Goal: Task Accomplishment & Management: Manage account settings

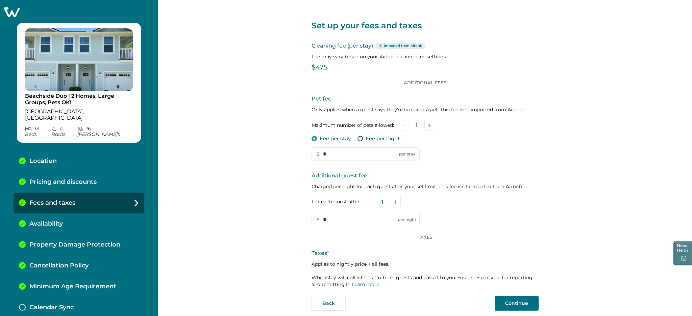
scroll to position [38, 0]
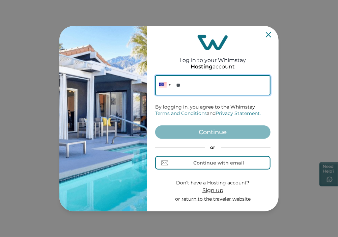
click at [193, 85] on input "**" at bounding box center [212, 85] width 115 height 20
paste input "**********"
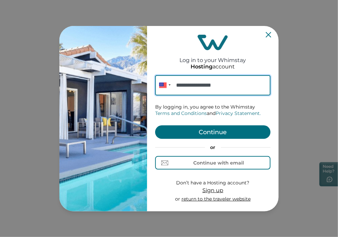
type input "**********"
click at [208, 131] on button "Continue" at bounding box center [212, 133] width 115 height 14
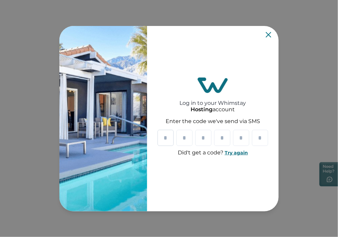
click at [164, 134] on input "Please enter your pin code" at bounding box center [166, 138] width 16 height 16
paste input "*"
type input "*"
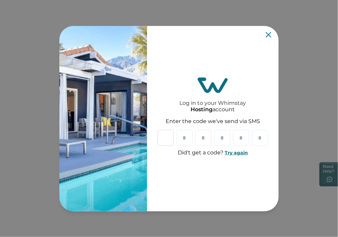
type input "*"
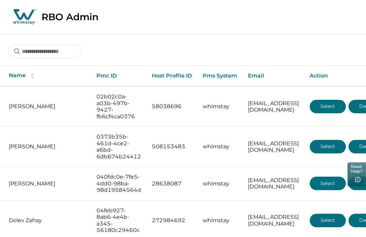
click at [277, 54] on div at bounding box center [183, 46] width 366 height 25
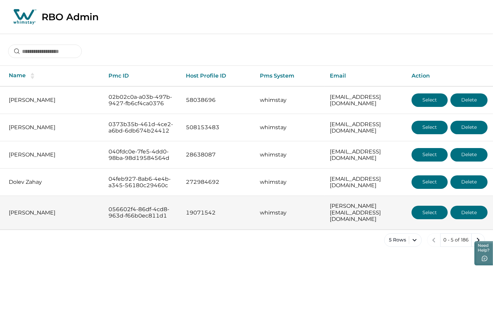
click at [423, 220] on button "Select" at bounding box center [429, 213] width 36 height 14
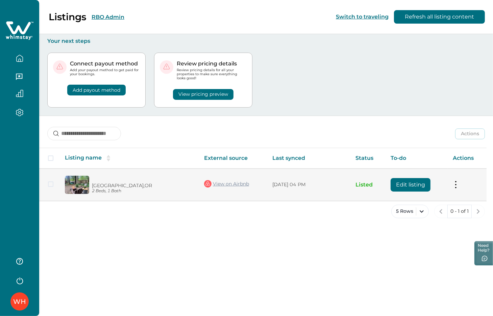
click at [411, 186] on button "Edit listing" at bounding box center [410, 185] width 40 height 14
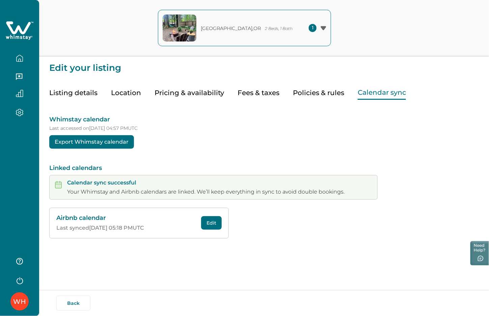
click at [384, 91] on button "Calendar sync" at bounding box center [382, 93] width 48 height 14
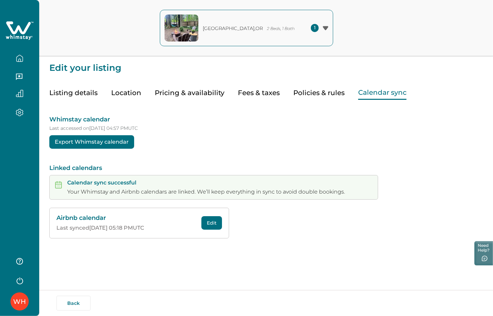
click at [217, 222] on button "Edit" at bounding box center [211, 223] width 21 height 14
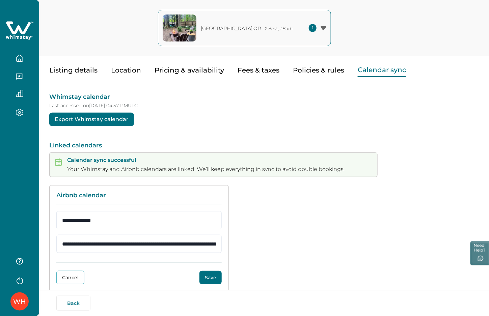
scroll to position [35, 0]
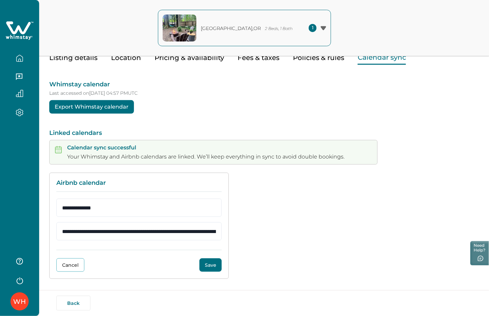
click at [212, 237] on button "Save" at bounding box center [211, 266] width 22 height 14
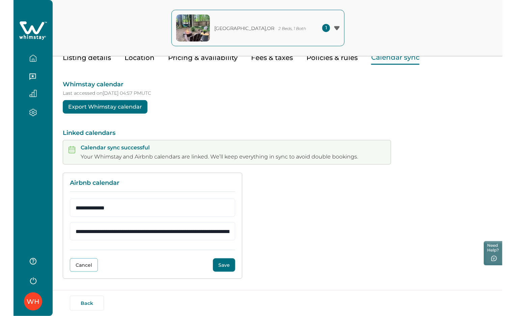
scroll to position [0, 0]
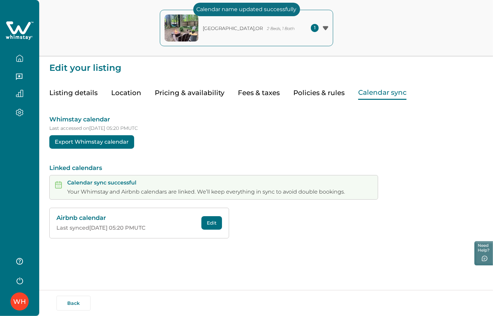
click at [25, 28] on icon at bounding box center [18, 27] width 25 height 13
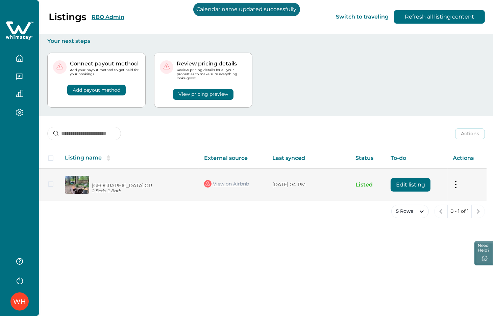
click at [398, 183] on button "Edit listing" at bounding box center [410, 185] width 40 height 14
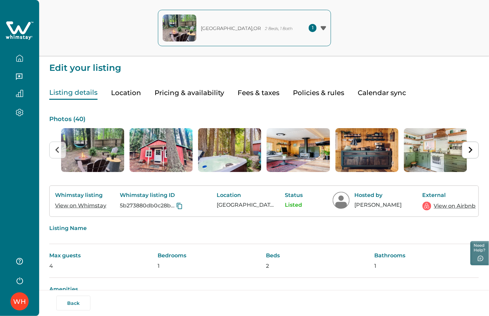
click at [128, 89] on button "Location" at bounding box center [126, 93] width 30 height 14
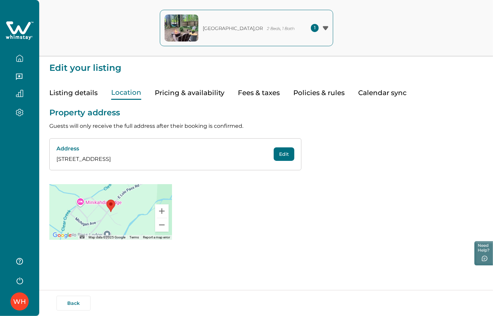
click at [285, 154] on button "Edit" at bounding box center [284, 155] width 21 height 14
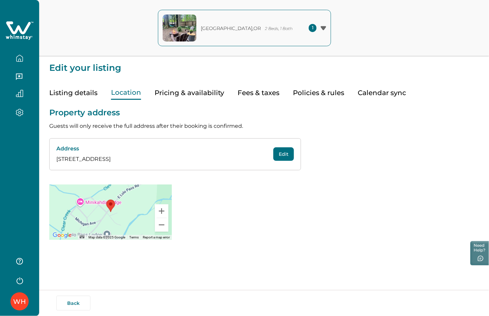
select select "**"
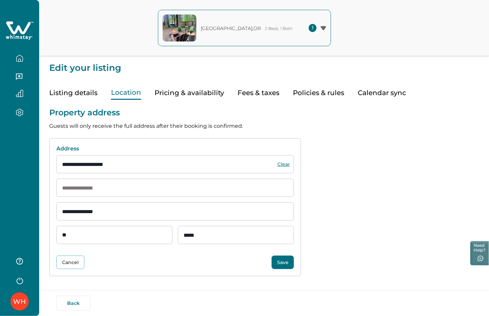
click at [284, 237] on button "Save" at bounding box center [283, 263] width 22 height 14
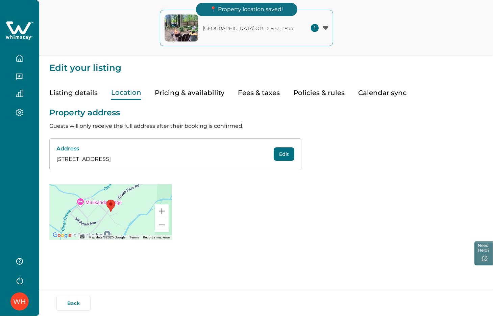
click at [24, 28] on icon at bounding box center [20, 31] width 28 height 20
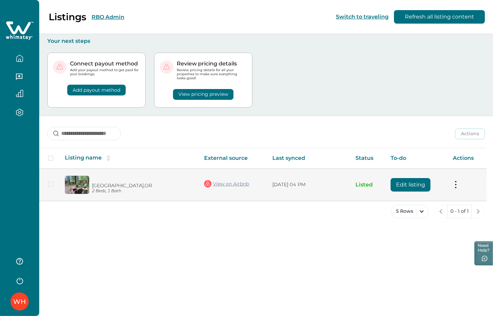
click at [407, 181] on button "Edit listing" at bounding box center [410, 185] width 40 height 14
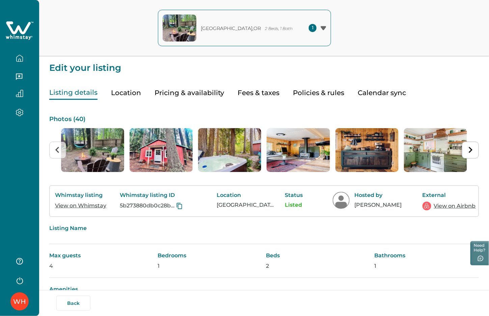
click at [17, 29] on icon at bounding box center [18, 27] width 25 height 13
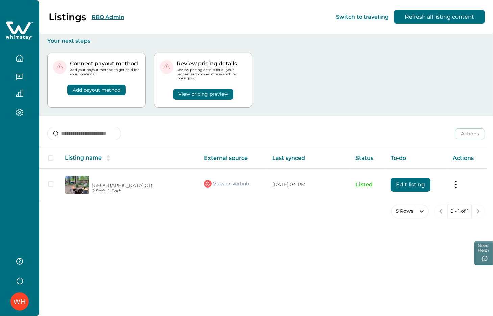
click at [107, 18] on button "RBO Admin" at bounding box center [108, 17] width 33 height 6
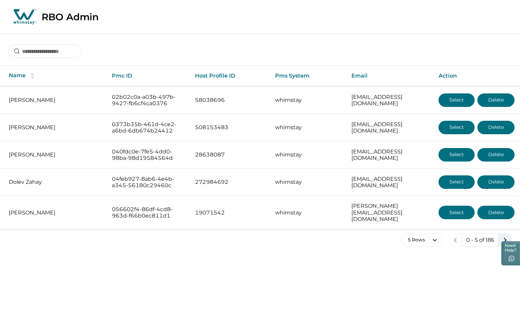
click at [434, 236] on icon "next page" at bounding box center [504, 240] width 9 height 9
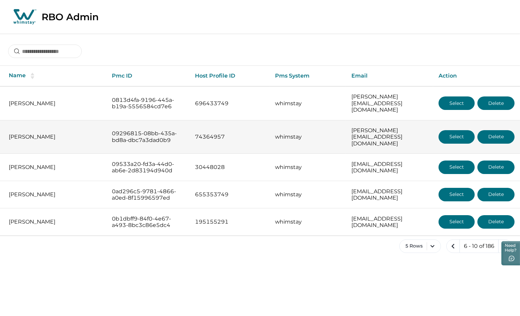
click at [434, 130] on button "Select" at bounding box center [456, 137] width 36 height 14
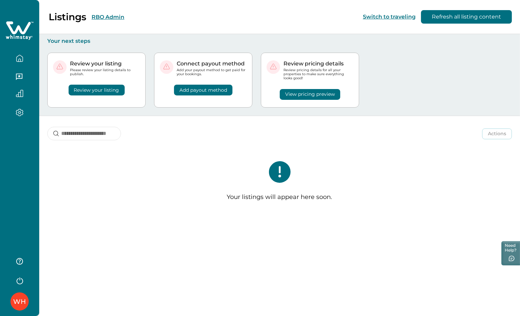
click at [114, 16] on button "RBO Admin" at bounding box center [108, 17] width 33 height 6
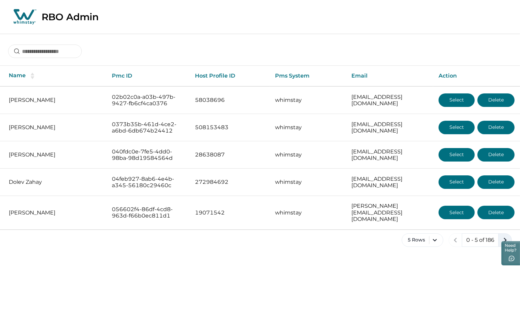
click at [434, 236] on icon "next page" at bounding box center [504, 240] width 9 height 9
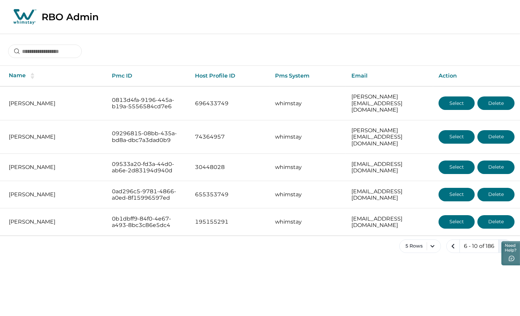
click at [434, 237] on button "next page" at bounding box center [505, 247] width 14 height 14
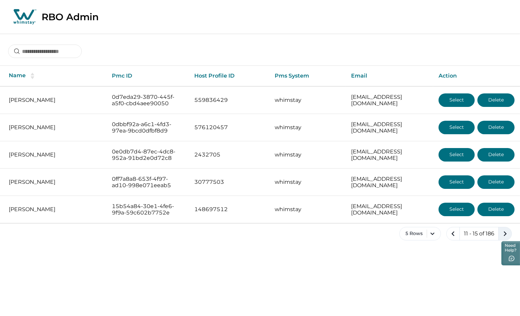
click at [434, 232] on icon "next page" at bounding box center [504, 233] width 9 height 9
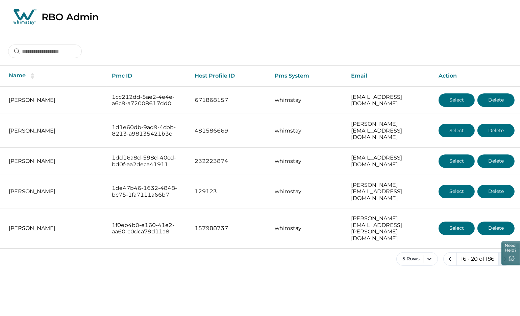
click at [434, 237] on icon "next page" at bounding box center [504, 259] width 9 height 9
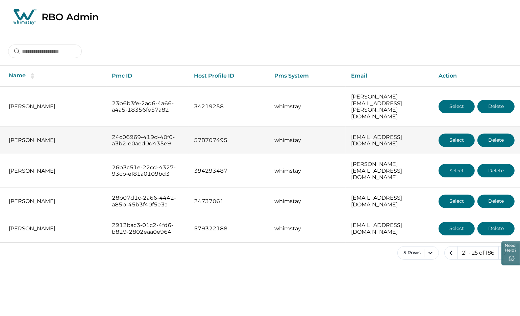
click at [434, 134] on button "Select" at bounding box center [456, 141] width 36 height 14
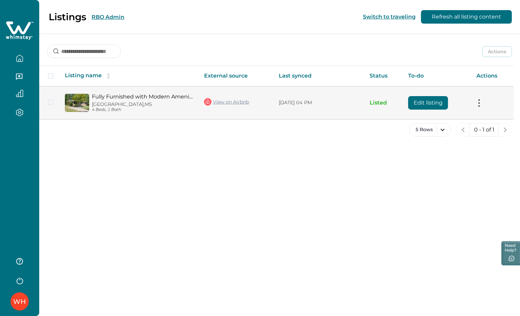
click at [434, 102] on button "Edit listing" at bounding box center [428, 103] width 40 height 14
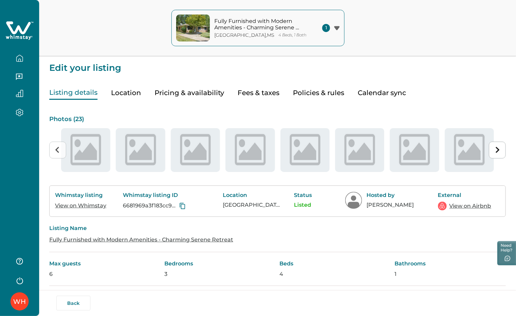
click at [380, 95] on button "Calendar sync" at bounding box center [382, 93] width 48 height 14
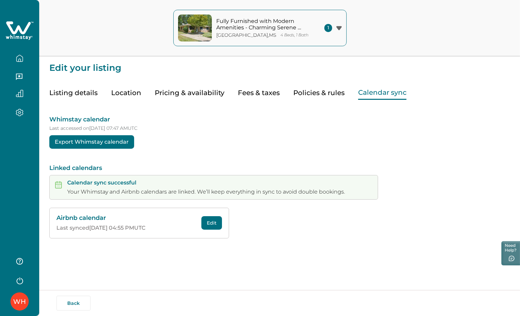
click at [215, 225] on button "Edit" at bounding box center [211, 223] width 21 height 14
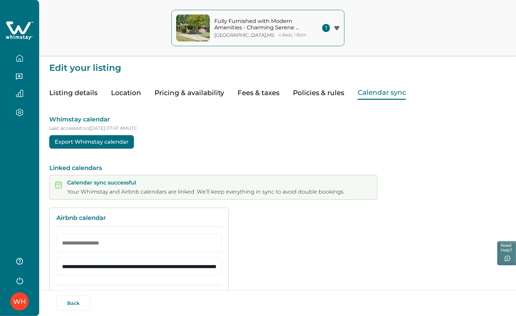
click at [122, 92] on button "Location" at bounding box center [126, 93] width 30 height 14
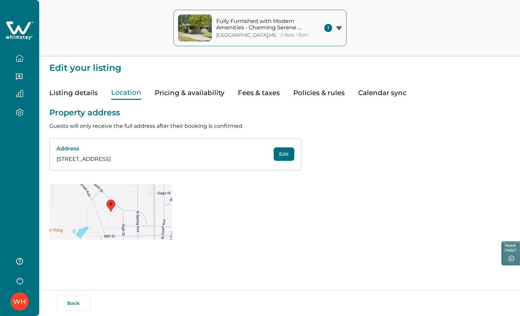
click at [288, 153] on button "Edit" at bounding box center [284, 155] width 21 height 14
select select "**"
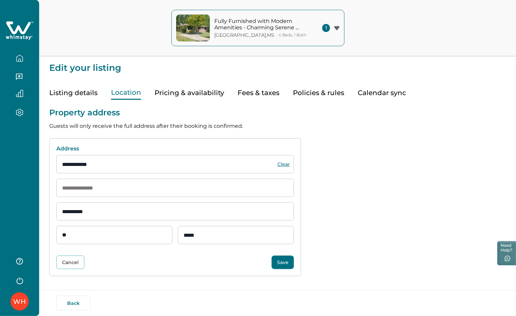
click at [287, 237] on button "Save" at bounding box center [283, 263] width 22 height 14
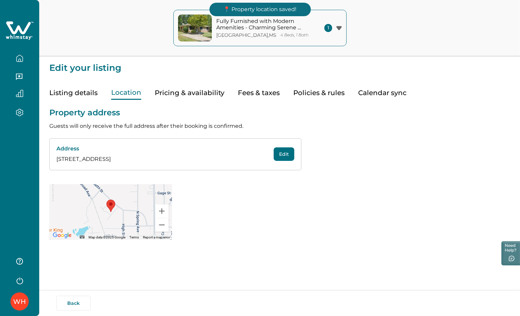
click at [18, 33] on icon at bounding box center [20, 31] width 28 height 20
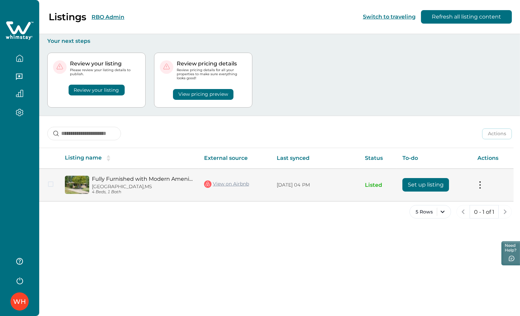
click at [416, 188] on button "Set up listing" at bounding box center [425, 185] width 47 height 14
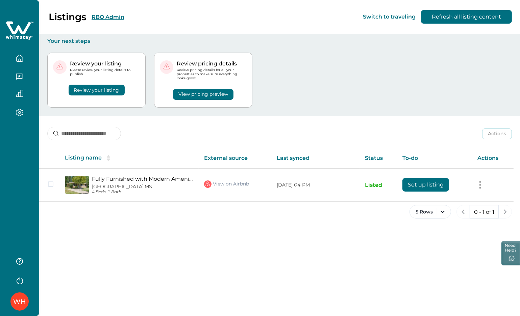
click at [108, 14] on button "RBO Admin" at bounding box center [108, 17] width 33 height 6
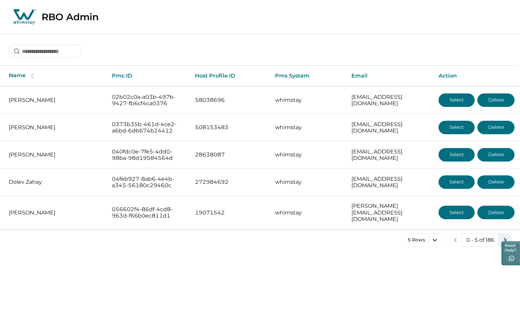
click at [506, 236] on icon "next page" at bounding box center [504, 240] width 9 height 9
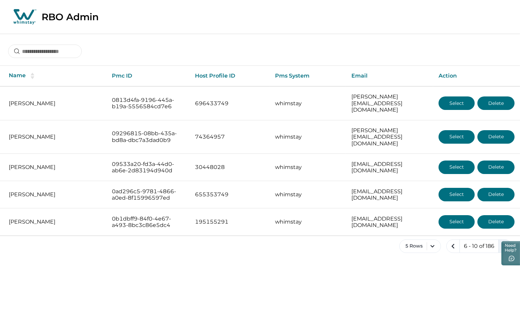
click at [506, 242] on icon "next page" at bounding box center [504, 246] width 9 height 9
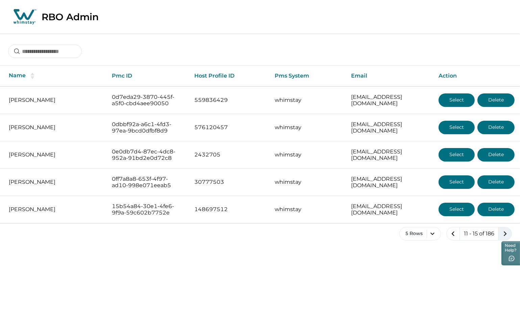
click at [506, 235] on icon "next page" at bounding box center [504, 233] width 9 height 9
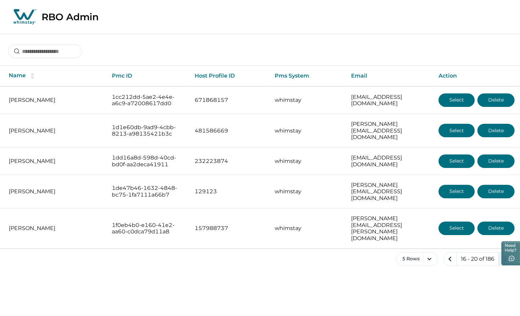
click at [500, 255] on icon "next page" at bounding box center [504, 259] width 9 height 9
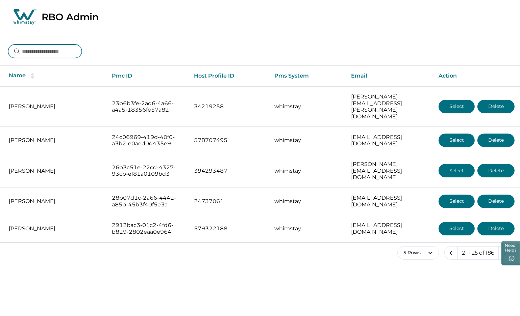
click at [55, 48] on input at bounding box center [45, 52] width 74 height 14
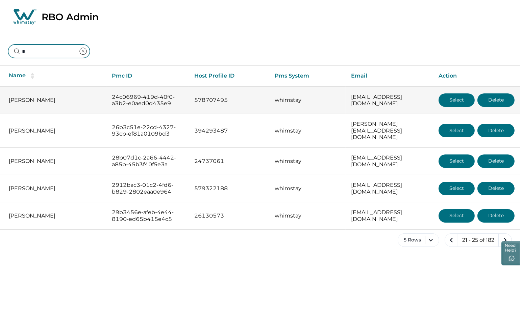
type input "*"
click at [453, 99] on button "Select" at bounding box center [456, 101] width 36 height 14
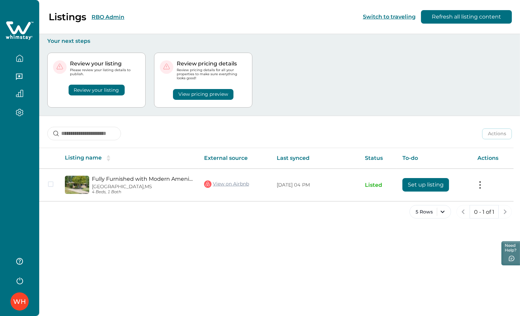
click at [111, 17] on button "RBO Admin" at bounding box center [108, 17] width 33 height 6
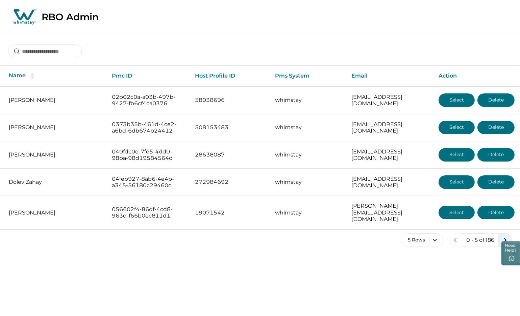
click at [508, 236] on icon "next page" at bounding box center [504, 240] width 9 height 9
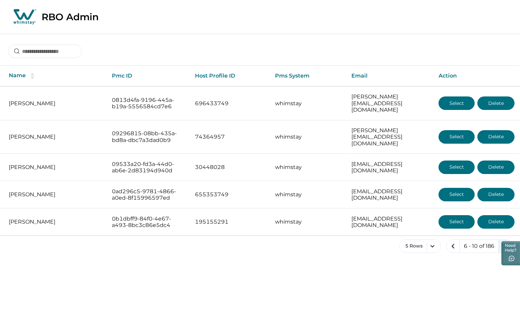
click at [503, 242] on icon "next page" at bounding box center [504, 246] width 9 height 9
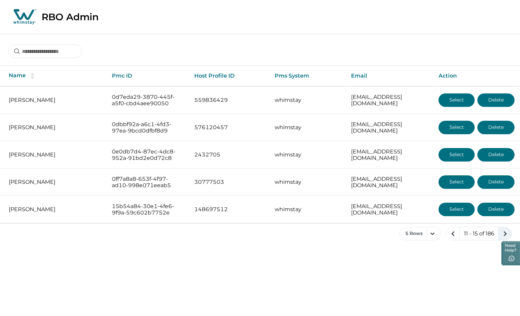
click at [509, 230] on icon "next page" at bounding box center [504, 233] width 9 height 9
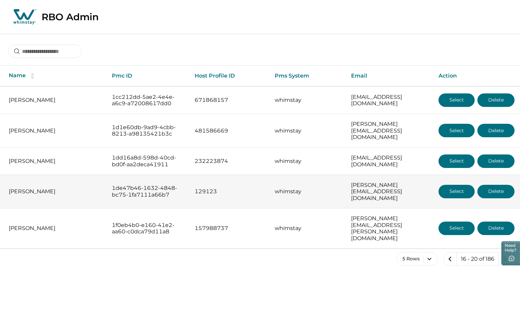
click at [457, 185] on button "Select" at bounding box center [456, 192] width 36 height 14
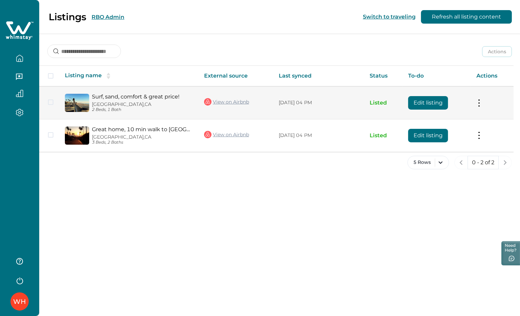
click at [433, 107] on button "Edit listing" at bounding box center [428, 103] width 40 height 14
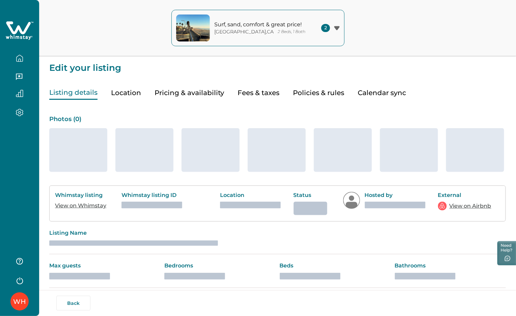
click at [126, 92] on button "Location" at bounding box center [126, 93] width 30 height 14
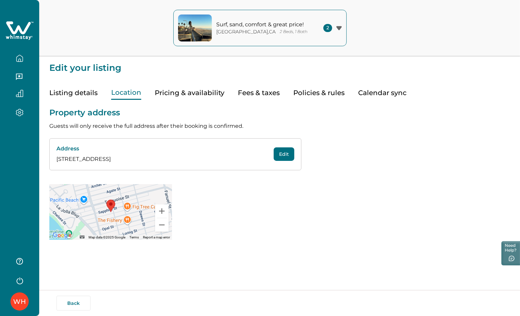
click at [287, 154] on button "Edit" at bounding box center [284, 155] width 21 height 14
select select "**"
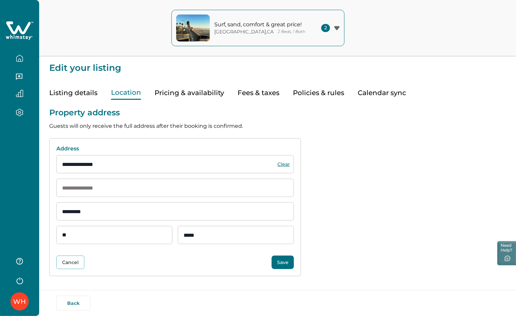
click at [283, 259] on button "Save" at bounding box center [283, 263] width 22 height 14
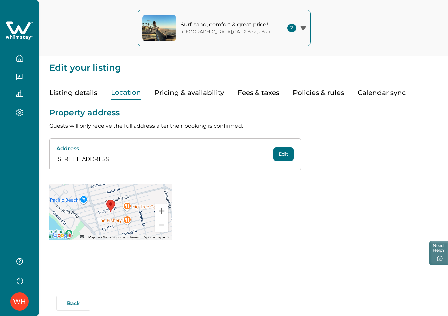
click at [19, 30] on icon at bounding box center [18, 27] width 25 height 13
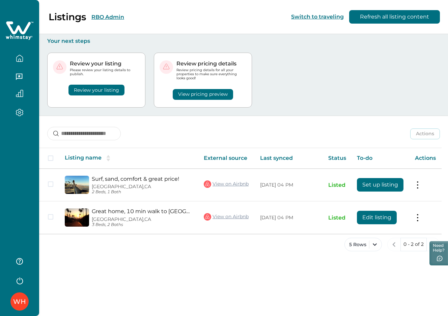
click at [108, 15] on button "RBO Admin" at bounding box center [108, 17] width 33 height 6
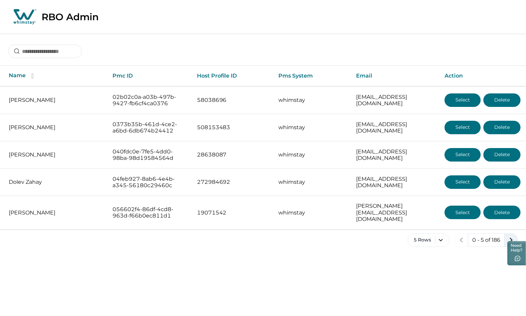
click at [513, 236] on icon "next page" at bounding box center [510, 240] width 9 height 9
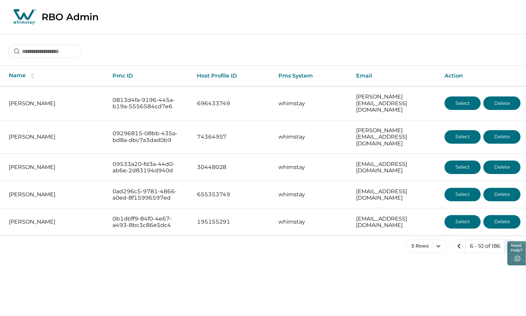
click at [515, 242] on icon "next page" at bounding box center [510, 246] width 9 height 9
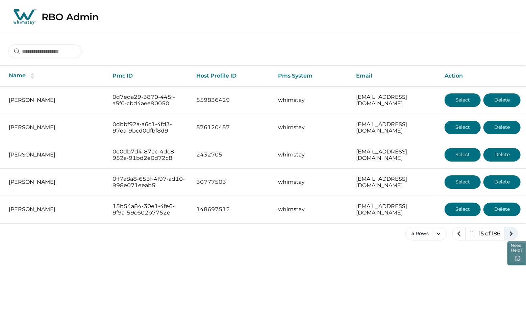
click at [508, 232] on icon "next page" at bounding box center [510, 233] width 9 height 9
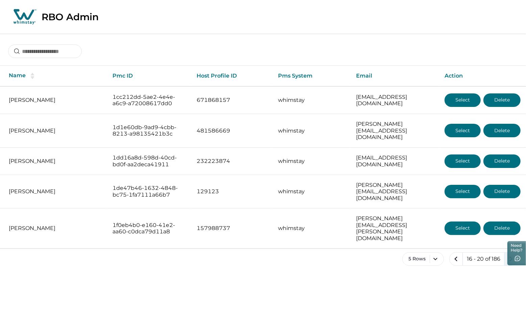
click at [511, 255] on icon "next page" at bounding box center [510, 259] width 9 height 9
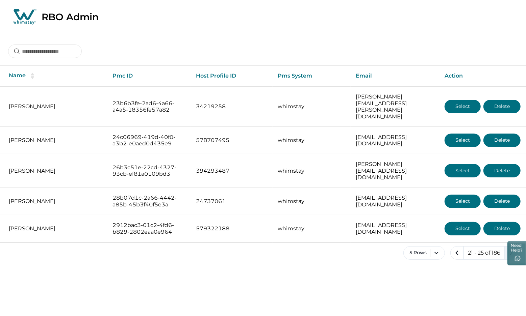
click at [506, 247] on button "next page" at bounding box center [511, 254] width 14 height 14
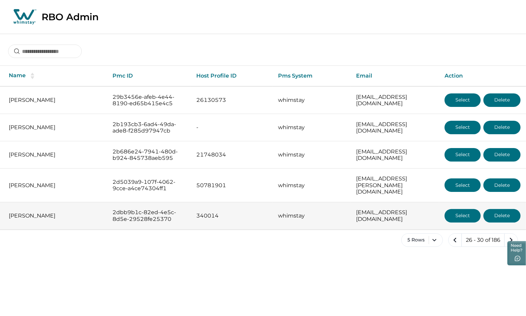
click at [473, 209] on button "Select" at bounding box center [462, 216] width 36 height 14
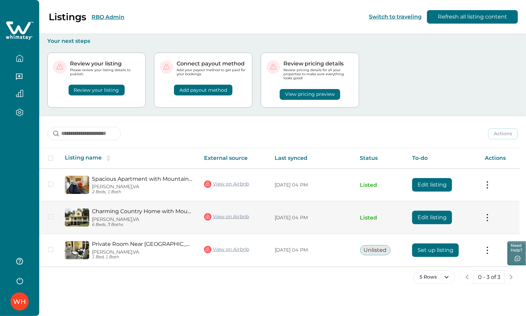
click at [436, 215] on button "Edit listing" at bounding box center [432, 218] width 40 height 14
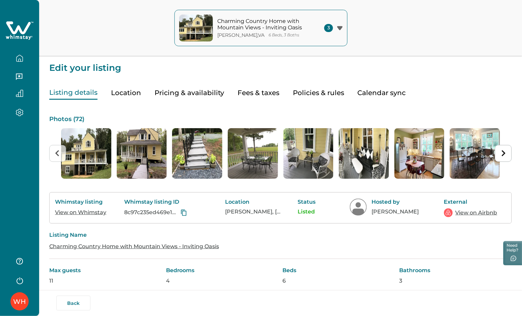
click at [127, 94] on button "Location" at bounding box center [126, 93] width 30 height 14
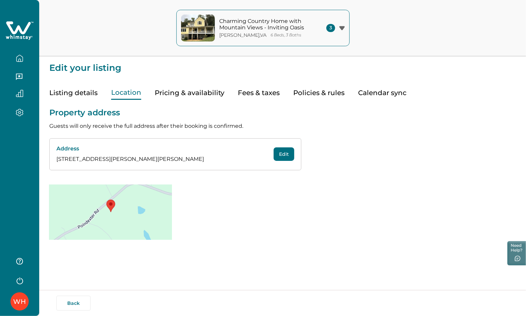
click at [391, 90] on button "Calendar sync" at bounding box center [382, 93] width 48 height 14
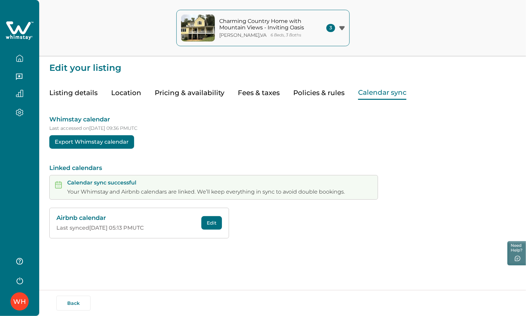
click at [210, 218] on button "Edit" at bounding box center [211, 223] width 21 height 14
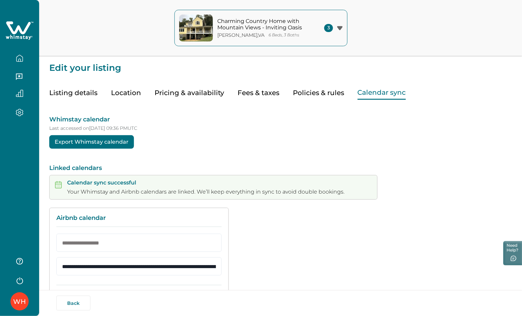
click at [177, 93] on button "Pricing & availability" at bounding box center [190, 93] width 70 height 14
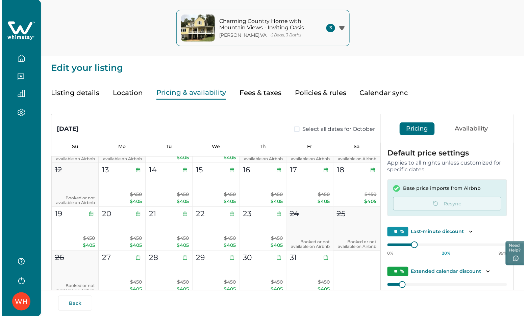
scroll to position [765, 0]
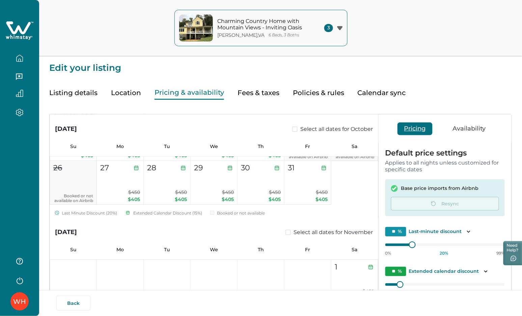
click at [241, 94] on button "Fees & taxes" at bounding box center [259, 93] width 42 height 14
type input "**"
type input "**********"
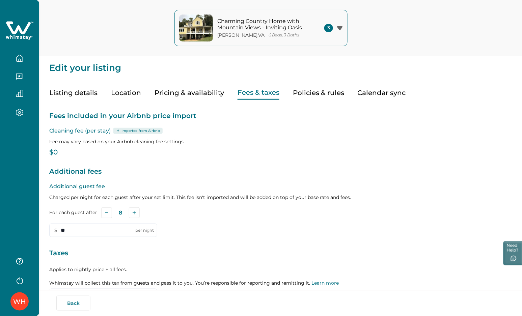
click at [9, 26] on icon at bounding box center [18, 27] width 25 height 13
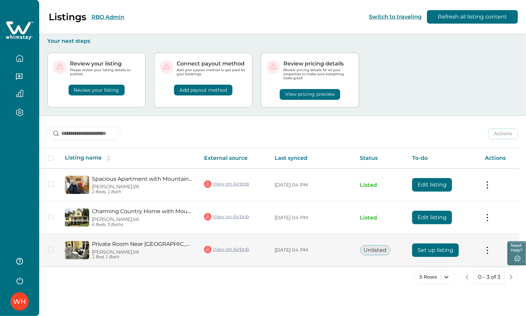
click at [417, 248] on button "Set up listing" at bounding box center [435, 251] width 47 height 14
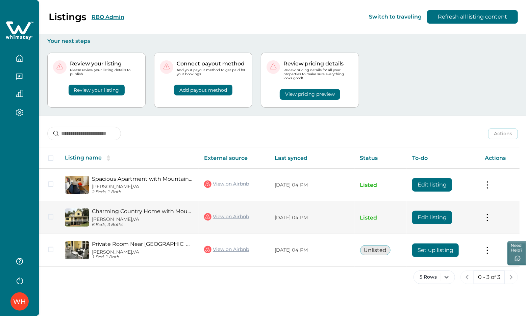
click at [422, 219] on button "Edit listing" at bounding box center [432, 218] width 40 height 14
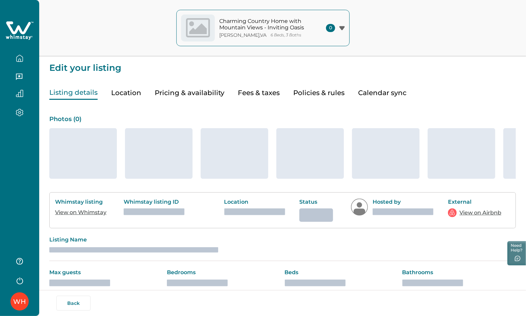
click at [16, 30] on icon at bounding box center [18, 27] width 25 height 13
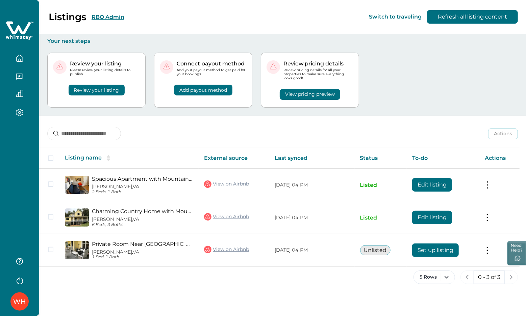
click at [21, 301] on div "WH" at bounding box center [19, 302] width 13 height 16
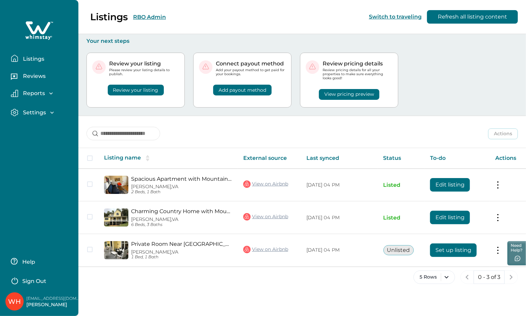
click at [41, 210] on div "Listings Reviews Reports Earnings Reservations Payouts Settings Profile details…" at bounding box center [39, 158] width 78 height 316
click at [163, 15] on div "Listings RBO Admin Switch to traveling Refresh all listing content" at bounding box center [263, 17] width 526 height 34
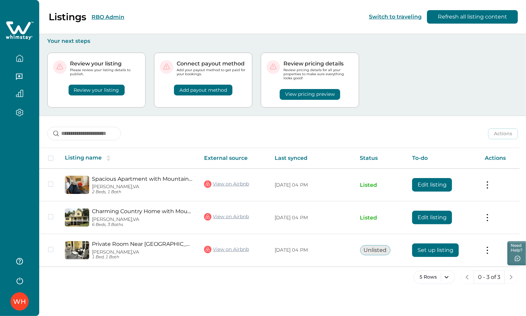
click at [121, 15] on button "RBO Admin" at bounding box center [108, 17] width 33 height 6
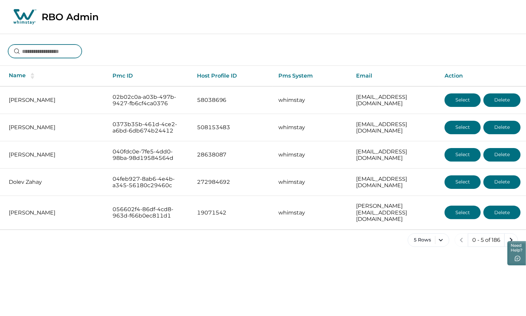
click at [56, 56] on input at bounding box center [45, 52] width 74 height 14
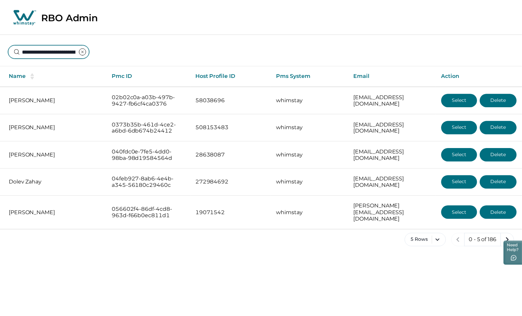
scroll to position [0, 45]
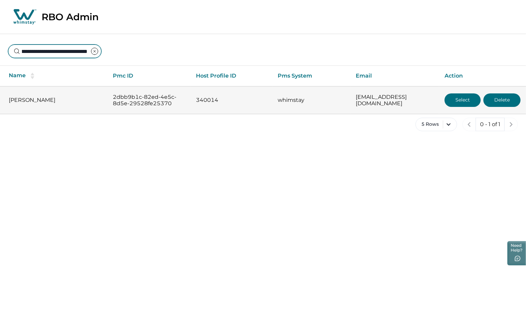
type input "**********"
click at [450, 99] on button "Select" at bounding box center [462, 101] width 36 height 14
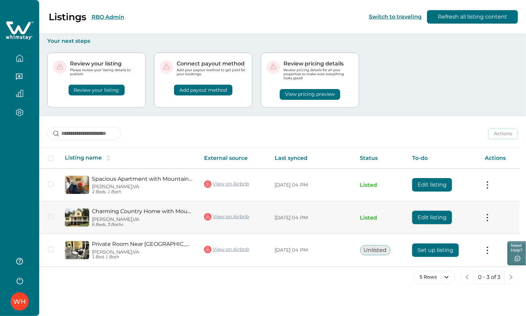
click at [426, 217] on button "Edit listing" at bounding box center [432, 218] width 40 height 14
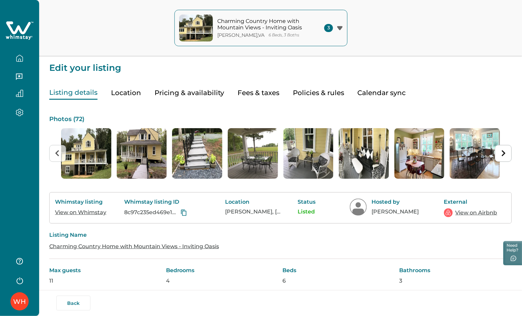
click at [183, 90] on button "Pricing & availability" at bounding box center [190, 93] width 70 height 14
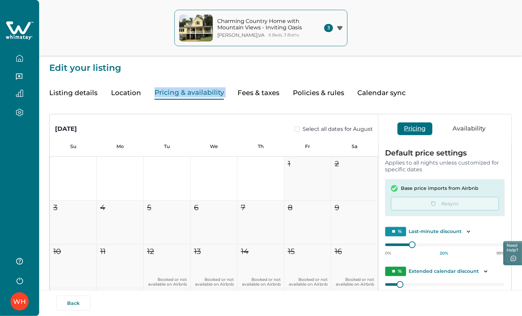
drag, startPoint x: 228, startPoint y: 93, endPoint x: 149, endPoint y: 91, distance: 79.4
click at [149, 91] on div "Listing details Location Pricing & availability Fees & taxes Policies & rules C…" at bounding box center [280, 86] width 463 height 27
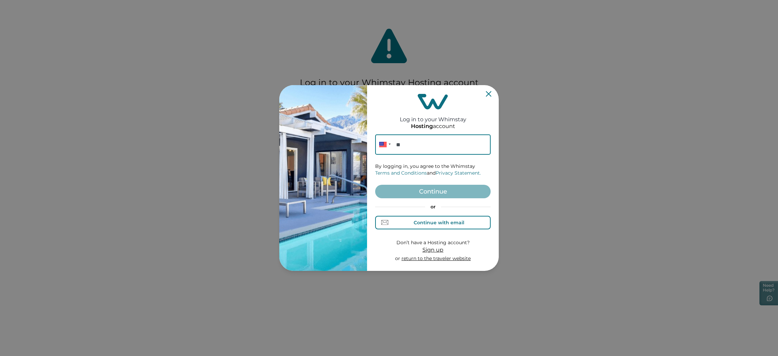
click at [434, 220] on div "Continue with email" at bounding box center [439, 222] width 51 height 5
click at [408, 145] on input at bounding box center [432, 144] width 115 height 20
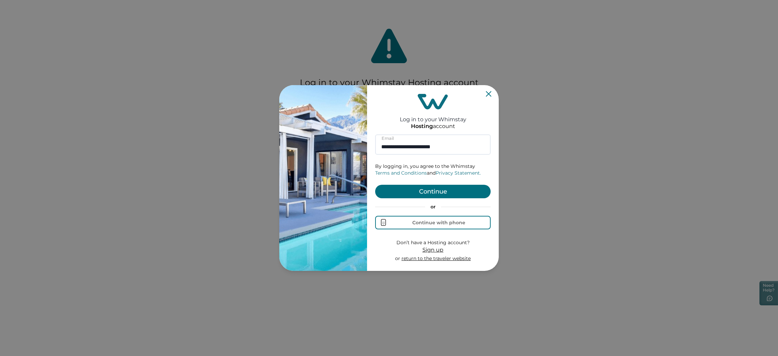
type input "**********"
click at [431, 198] on button "Continue" at bounding box center [432, 192] width 115 height 14
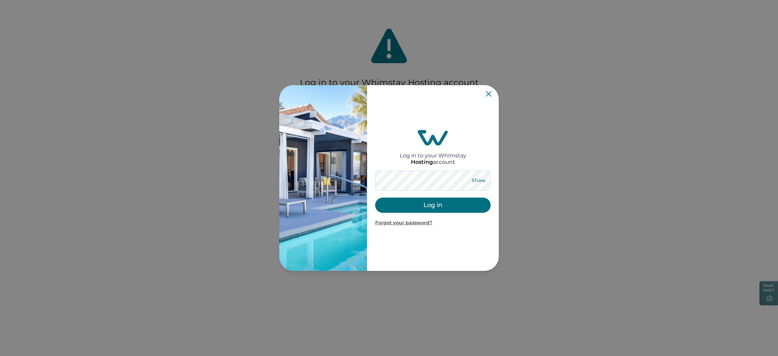
click at [480, 179] on button "Show" at bounding box center [478, 180] width 24 height 9
click at [439, 200] on button "Log in" at bounding box center [432, 205] width 115 height 15
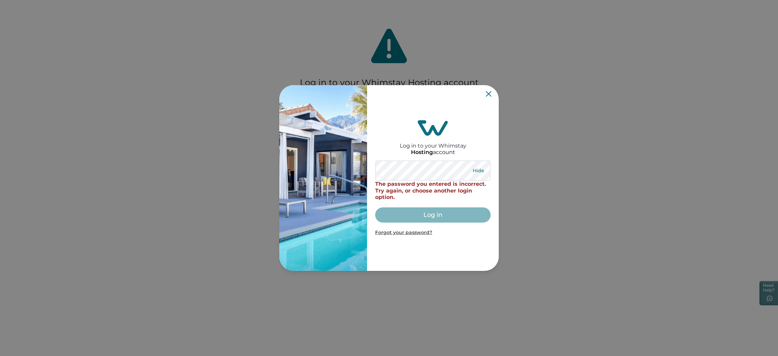
click at [481, 170] on button "Hide" at bounding box center [478, 170] width 22 height 9
click at [415, 231] on p "Forgot your password?" at bounding box center [432, 232] width 115 height 7
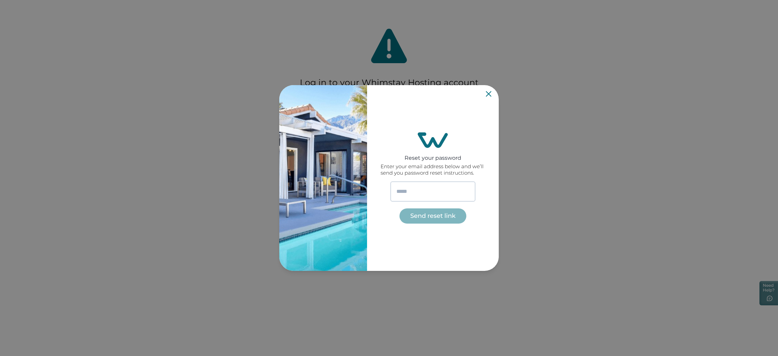
click at [424, 192] on input "email" at bounding box center [432, 191] width 85 height 20
click at [484, 93] on div "Reset your password Enter your email address below and we’ll send you password …" at bounding box center [433, 178] width 105 height 180
click at [488, 93] on icon "Close" at bounding box center [488, 93] width 5 height 5
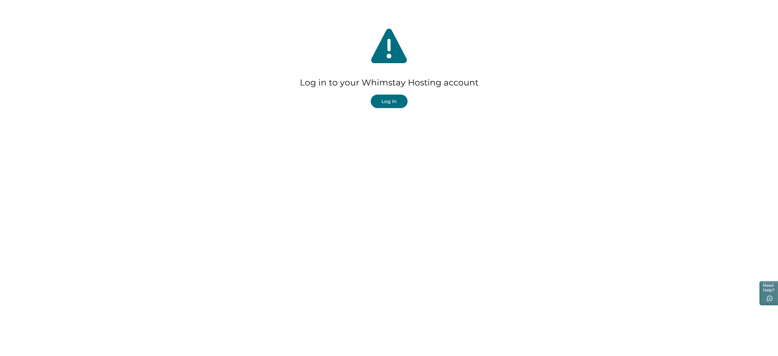
click at [387, 103] on button "Log In" at bounding box center [389, 102] width 37 height 14
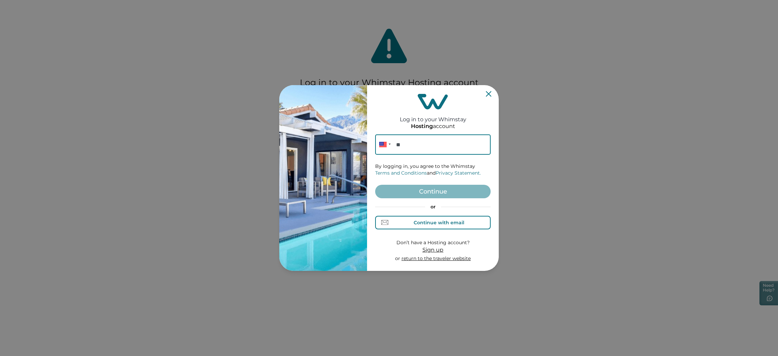
click at [427, 224] on div "Continue with email" at bounding box center [439, 222] width 51 height 5
click at [404, 147] on input at bounding box center [432, 144] width 115 height 20
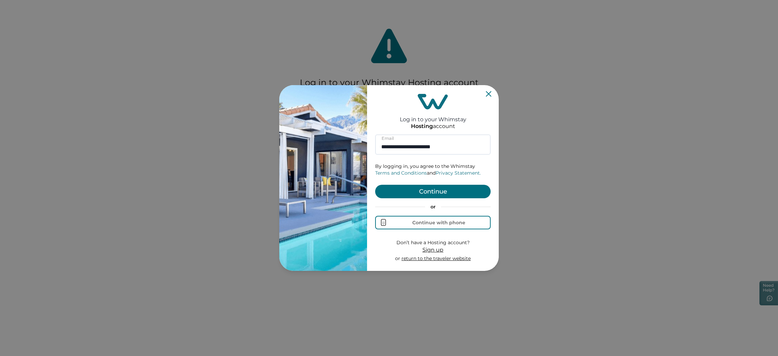
type input "**********"
click at [438, 194] on button "Continue" at bounding box center [432, 192] width 115 height 14
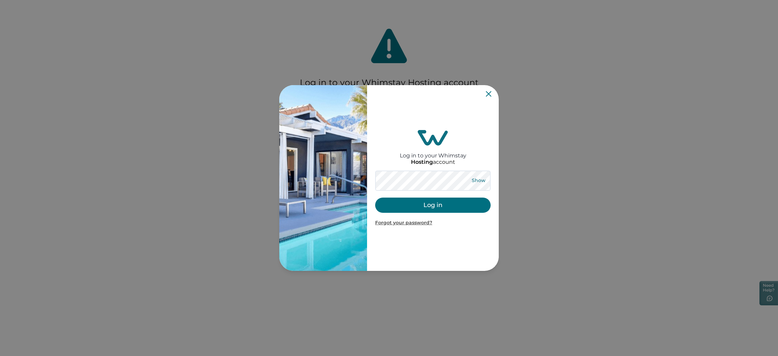
click at [477, 176] on button "Show" at bounding box center [478, 180] width 24 height 9
click at [433, 204] on button "Log in" at bounding box center [432, 205] width 115 height 15
click at [429, 203] on button "Log in" at bounding box center [432, 205] width 115 height 15
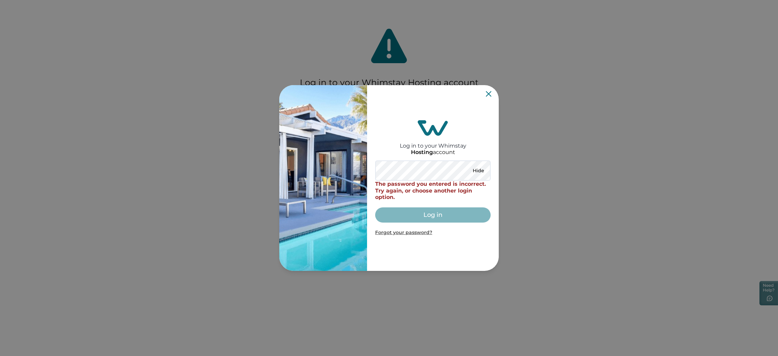
click at [487, 93] on icon "Close" at bounding box center [488, 93] width 5 height 5
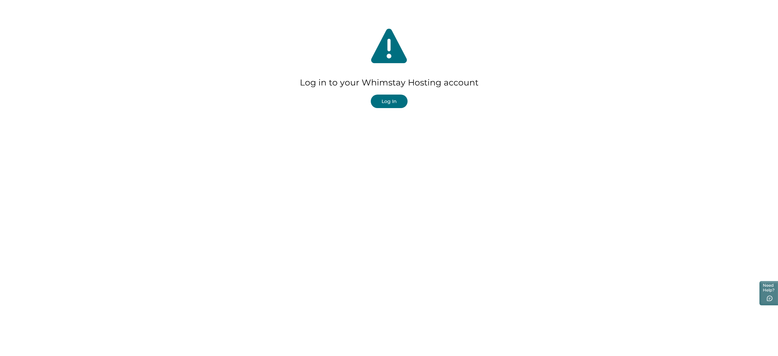
click at [393, 100] on button "Log In" at bounding box center [389, 102] width 37 height 14
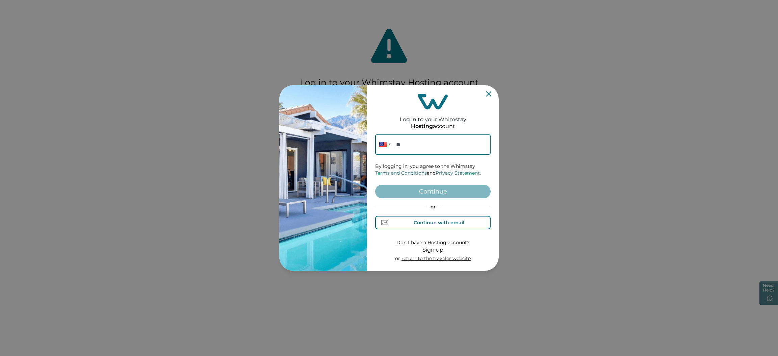
click at [427, 222] on div "Continue with email" at bounding box center [439, 222] width 51 height 5
click at [428, 148] on input at bounding box center [432, 144] width 115 height 20
paste input "**********"
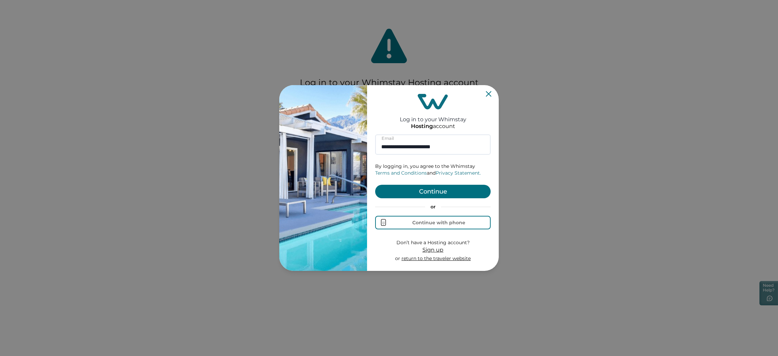
type input "**********"
click at [433, 188] on button "Continue" at bounding box center [432, 192] width 115 height 14
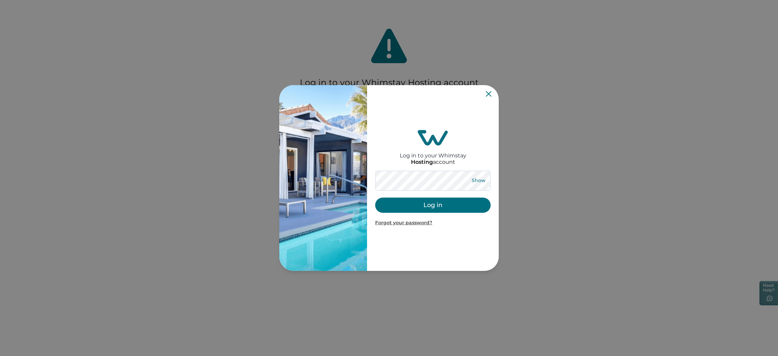
click at [484, 179] on button "Show" at bounding box center [478, 180] width 24 height 9
click at [467, 176] on button "Hide" at bounding box center [478, 180] width 22 height 9
click at [420, 198] on button "Log in" at bounding box center [432, 205] width 115 height 15
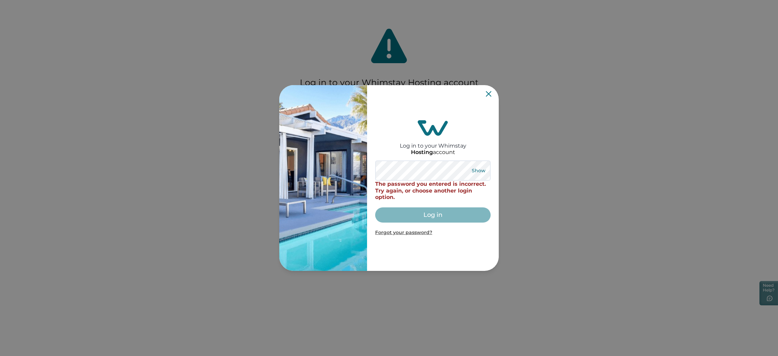
click at [479, 168] on button "Show" at bounding box center [478, 170] width 24 height 9
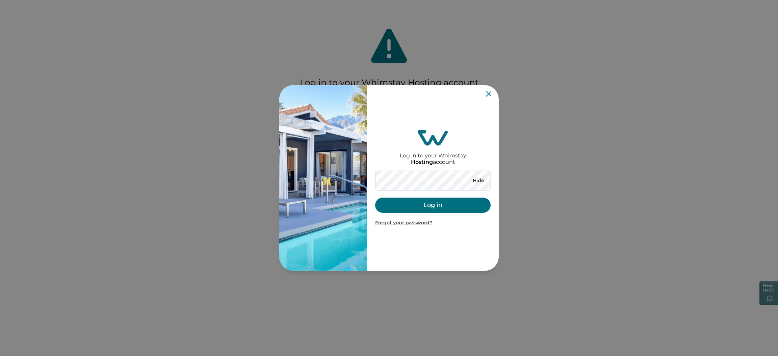
click at [404, 204] on button "Log in" at bounding box center [432, 205] width 115 height 15
click at [428, 208] on button "Log in" at bounding box center [432, 205] width 115 height 15
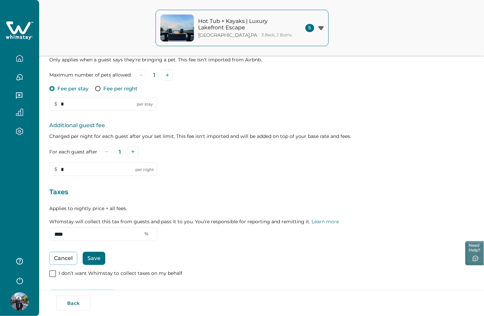
scroll to position [140, 0]
click at [22, 299] on img at bounding box center [19, 302] width 18 height 18
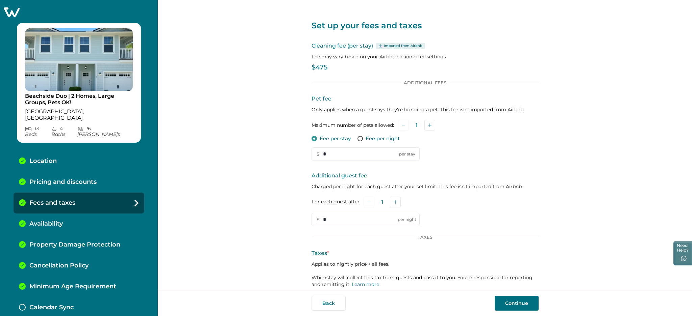
scroll to position [38, 0]
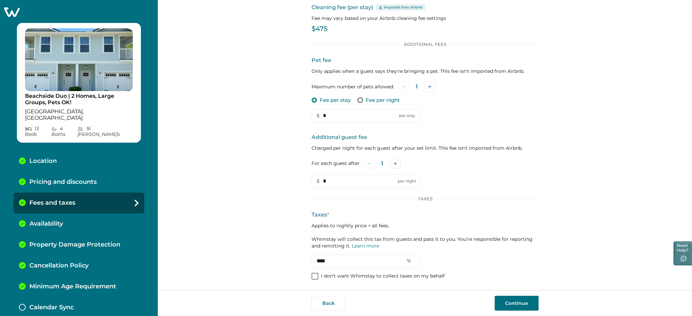
click at [13, 16] on icon at bounding box center [11, 12] width 17 height 10
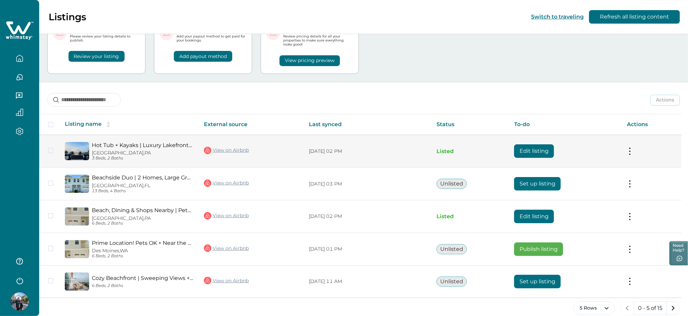
scroll to position [43, 0]
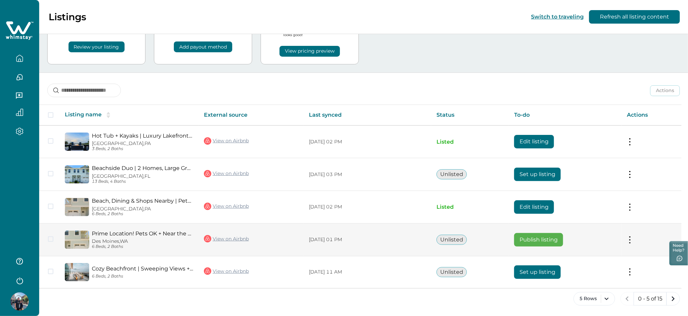
click at [559, 238] on button "Publish listing" at bounding box center [538, 240] width 49 height 14
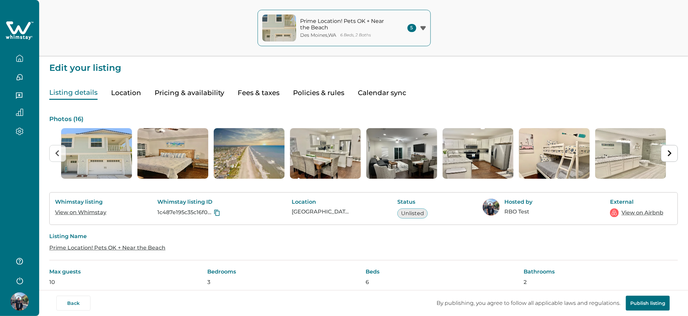
click at [18, 60] on icon "button" at bounding box center [19, 58] width 7 height 7
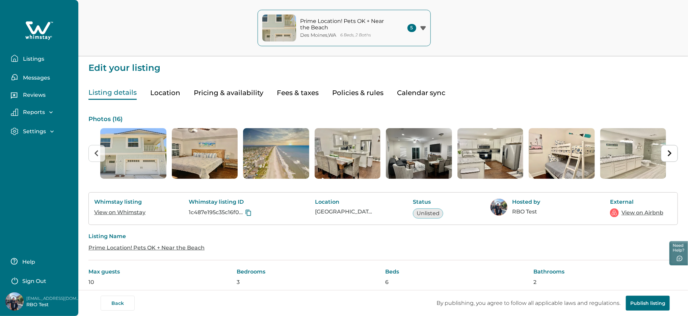
click at [38, 56] on p "Listings" at bounding box center [32, 59] width 23 height 7
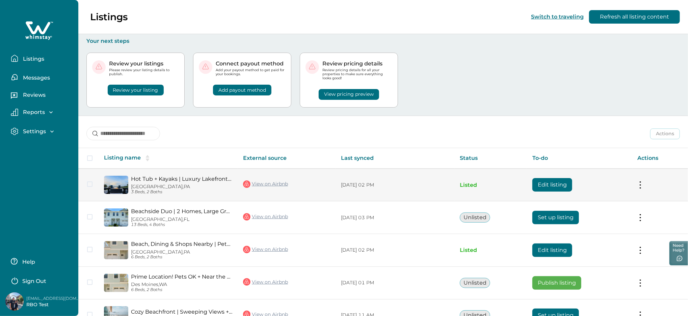
scroll to position [43, 0]
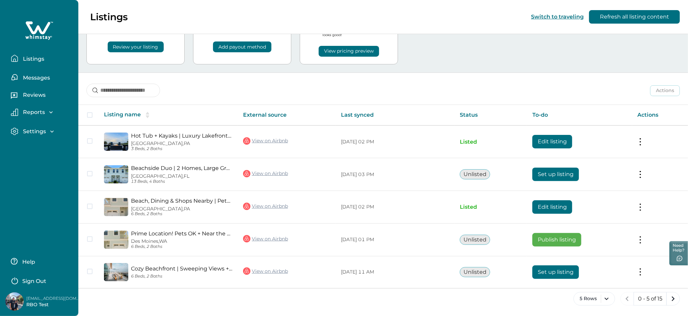
click at [34, 279] on p "Sign Out" at bounding box center [34, 281] width 24 height 7
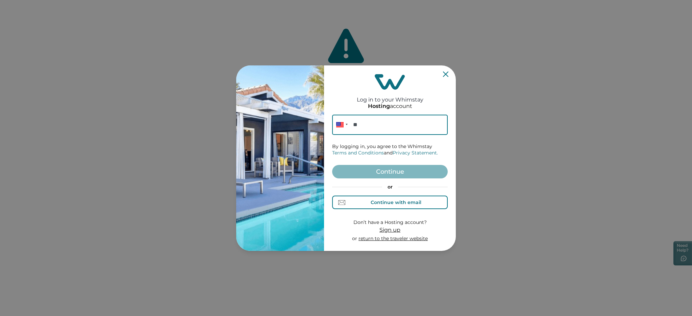
click at [382, 199] on div "Continue with email" at bounding box center [390, 202] width 62 height 7
click at [365, 130] on input at bounding box center [389, 125] width 115 height 20
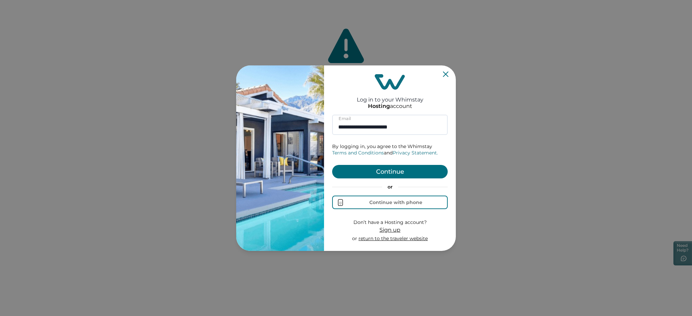
type input "**********"
click at [384, 172] on button "Continue" at bounding box center [389, 172] width 115 height 14
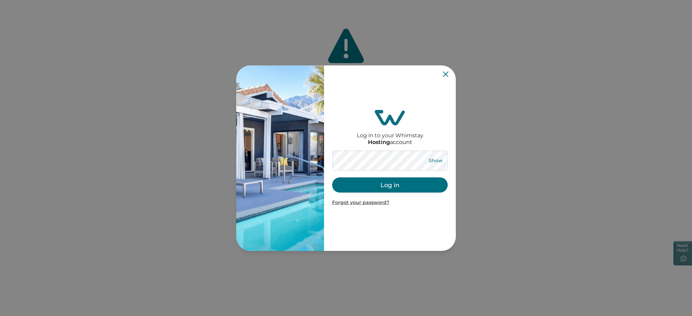
click at [434, 159] on button "Show" at bounding box center [435, 160] width 24 height 9
click at [389, 182] on button "Log in" at bounding box center [389, 185] width 115 height 15
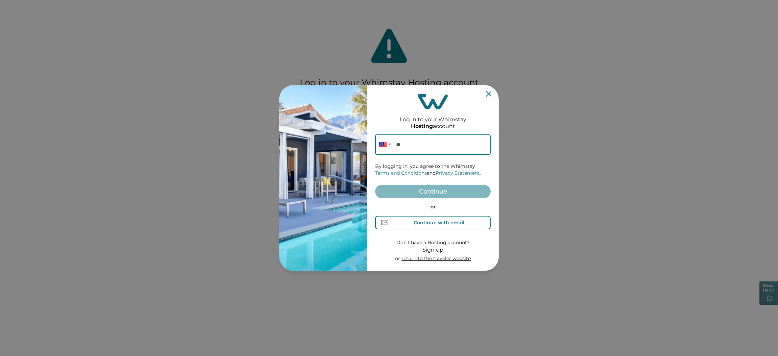
click at [442, 216] on button "Continue with email" at bounding box center [432, 223] width 115 height 14
click at [408, 140] on input at bounding box center [432, 144] width 115 height 20
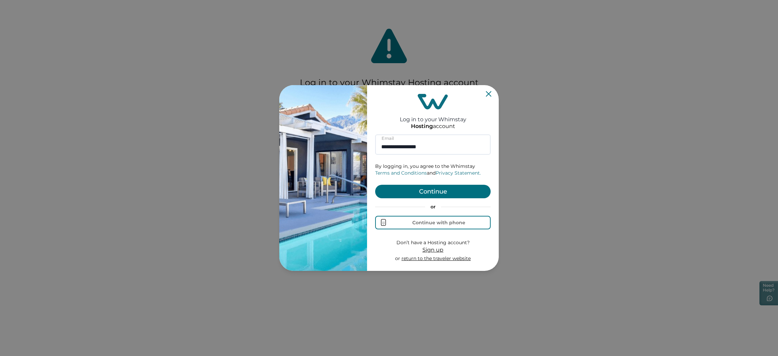
type input "**********"
click at [458, 187] on button "Continue" at bounding box center [432, 192] width 115 height 14
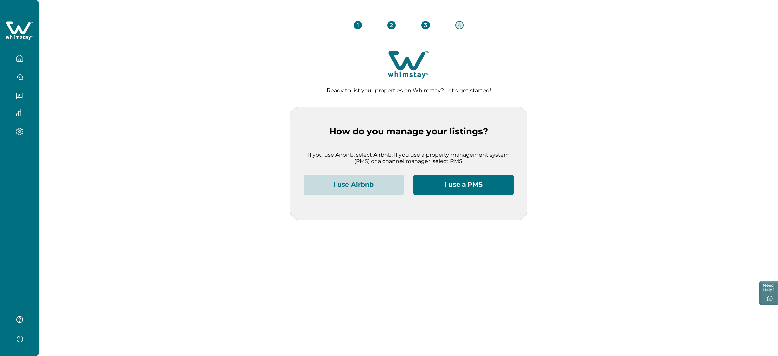
click at [24, 340] on icon "button" at bounding box center [20, 338] width 10 height 10
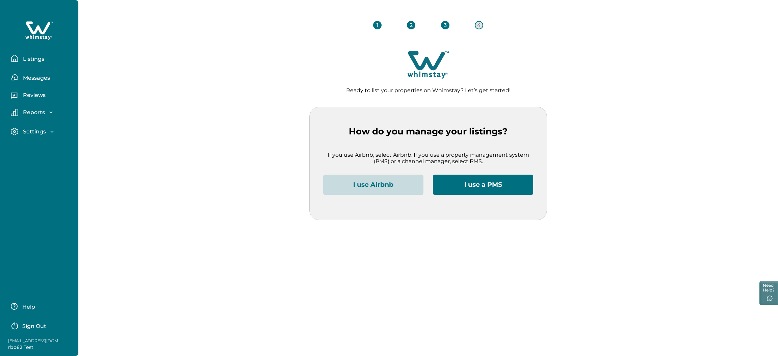
click at [29, 327] on p "Sign Out" at bounding box center [34, 326] width 24 height 7
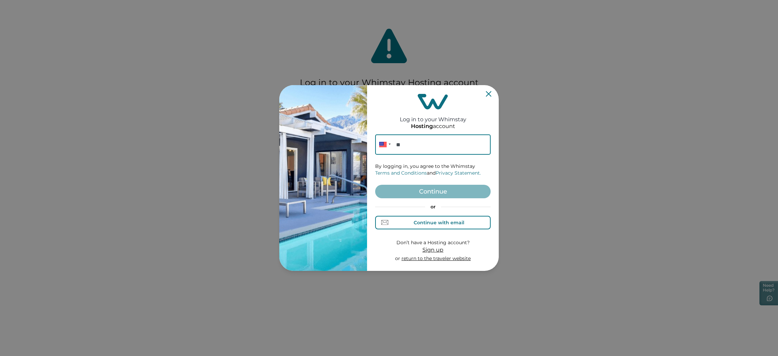
click at [429, 222] on div "Continue with email" at bounding box center [439, 222] width 51 height 5
click at [416, 143] on input at bounding box center [432, 144] width 115 height 20
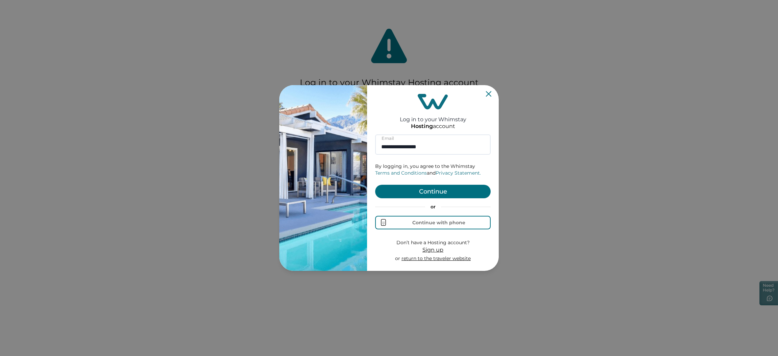
type input "**********"
click at [432, 192] on button "Continue" at bounding box center [432, 192] width 115 height 14
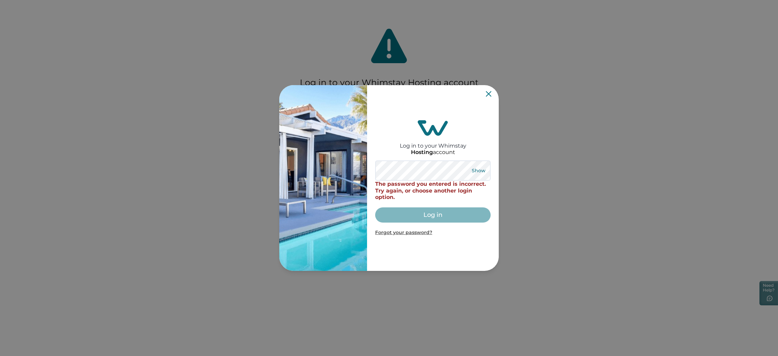
click at [479, 167] on button "Show" at bounding box center [478, 170] width 24 height 9
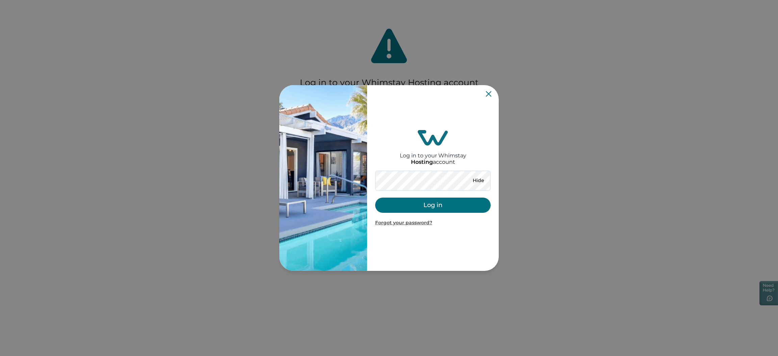
click at [412, 200] on button "Log in" at bounding box center [432, 205] width 115 height 15
click at [417, 205] on button "Log in" at bounding box center [432, 205] width 115 height 15
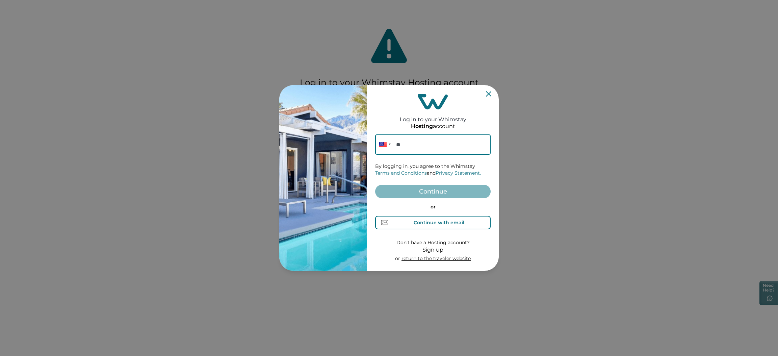
click at [442, 225] on div "Continue with email" at bounding box center [439, 222] width 51 height 5
click at [403, 144] on input at bounding box center [432, 144] width 115 height 20
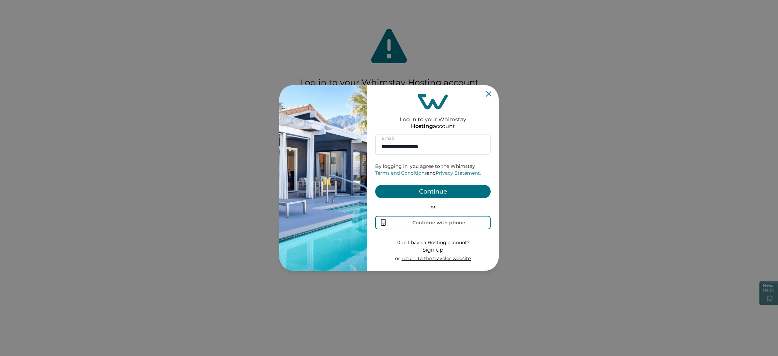
type input "**********"
click at [427, 191] on button "Continue" at bounding box center [432, 192] width 115 height 14
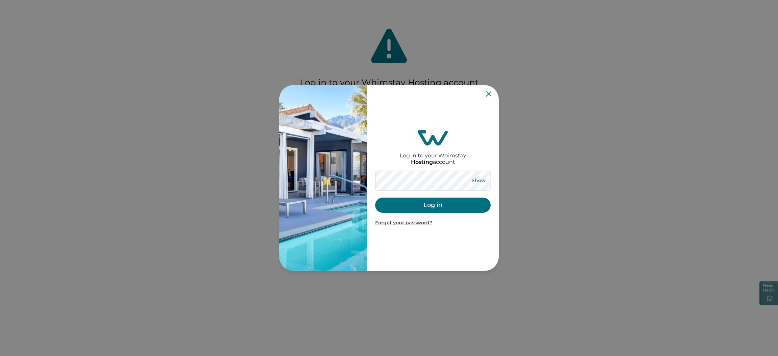
click at [478, 178] on button "Show" at bounding box center [478, 180] width 24 height 9
click at [421, 202] on button "Log in" at bounding box center [432, 205] width 115 height 15
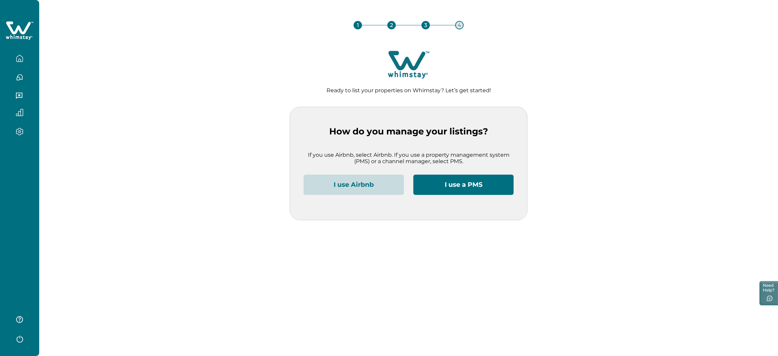
click at [18, 340] on icon "button" at bounding box center [20, 338] width 10 height 10
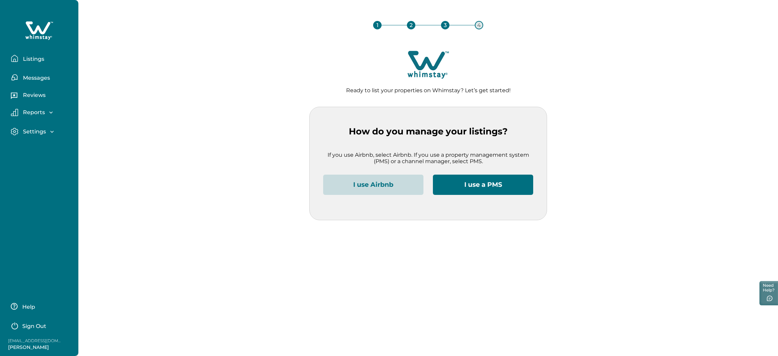
click at [41, 322] on button "Sign Out" at bounding box center [41, 325] width 60 height 14
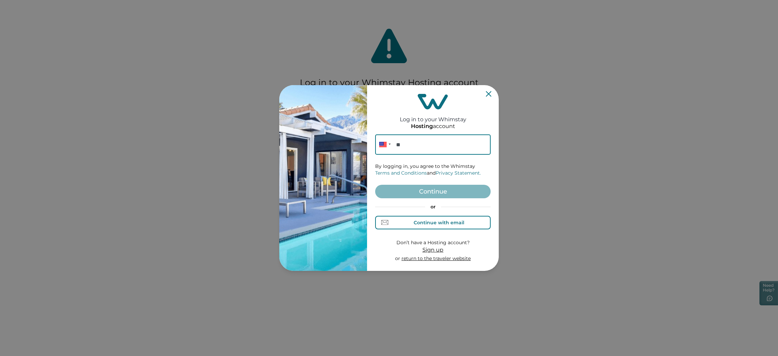
click at [433, 218] on button "Continue with email" at bounding box center [432, 223] width 115 height 14
click at [416, 137] on input at bounding box center [432, 144] width 115 height 20
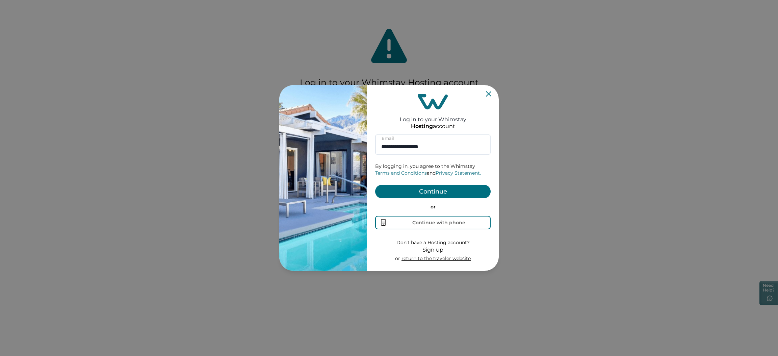
type input "**********"
click at [428, 192] on button "Continue" at bounding box center [432, 192] width 115 height 14
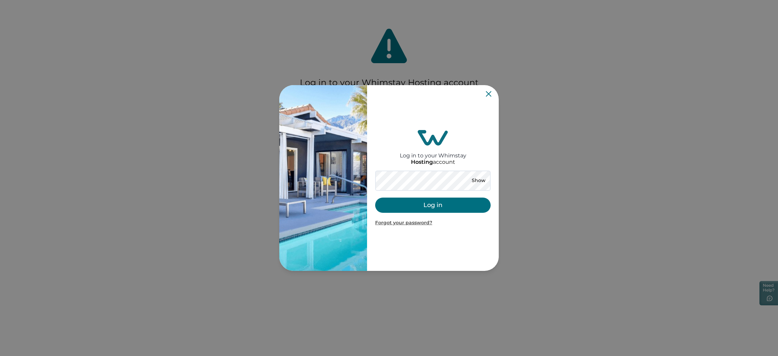
click at [425, 204] on button "Log in" at bounding box center [432, 205] width 115 height 15
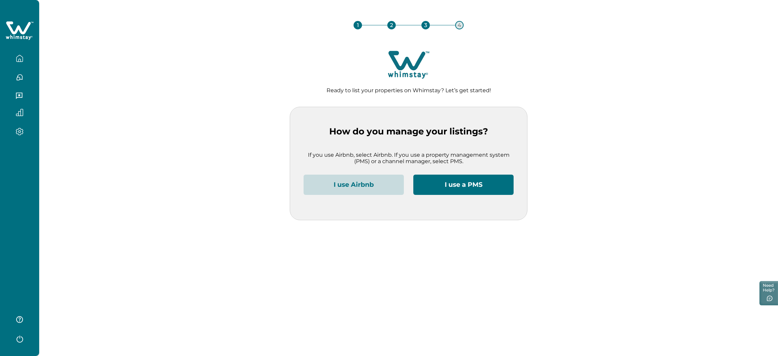
click at [21, 340] on icon "button" at bounding box center [20, 338] width 10 height 10
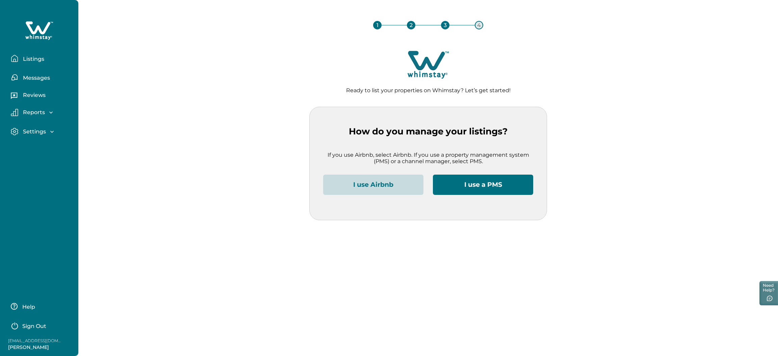
click at [28, 324] on p "Sign Out" at bounding box center [34, 326] width 24 height 7
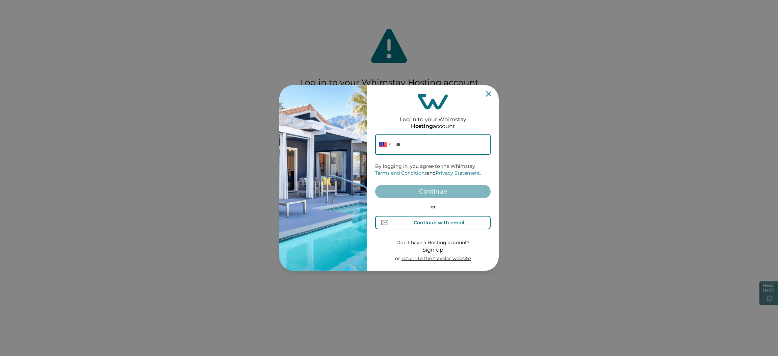
click at [424, 227] on button "Continue with email" at bounding box center [432, 223] width 115 height 14
click at [411, 149] on input at bounding box center [432, 144] width 115 height 20
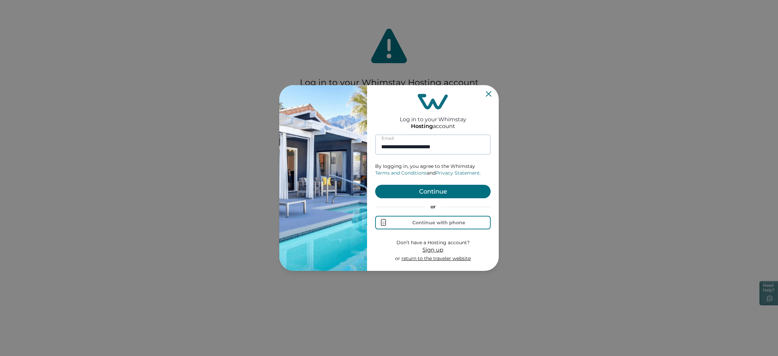
type input "**********"
click at [375, 185] on button "Continue" at bounding box center [432, 192] width 115 height 14
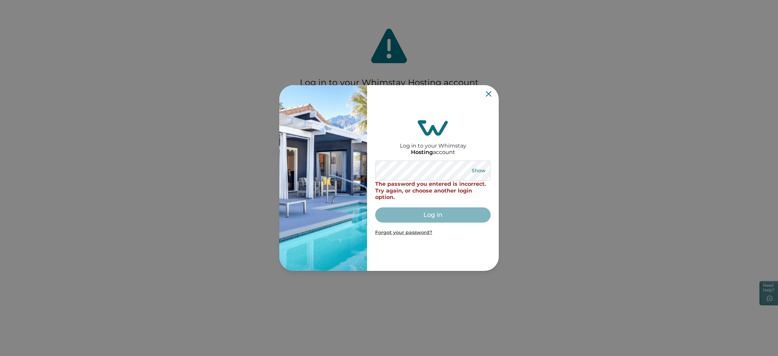
click at [473, 166] on button "Show" at bounding box center [478, 170] width 24 height 9
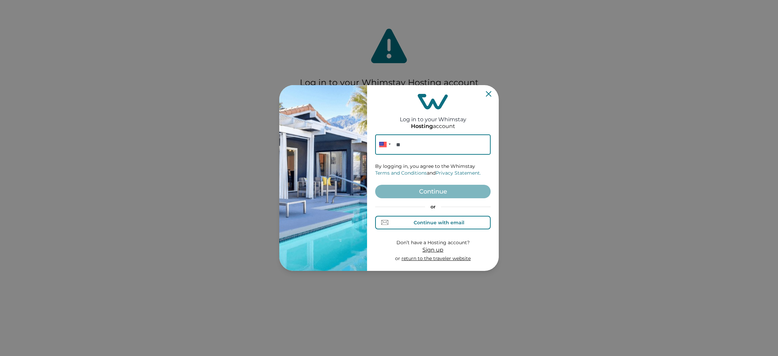
click at [428, 221] on div "Continue with email" at bounding box center [439, 222] width 51 height 5
click at [414, 153] on input at bounding box center [432, 144] width 115 height 20
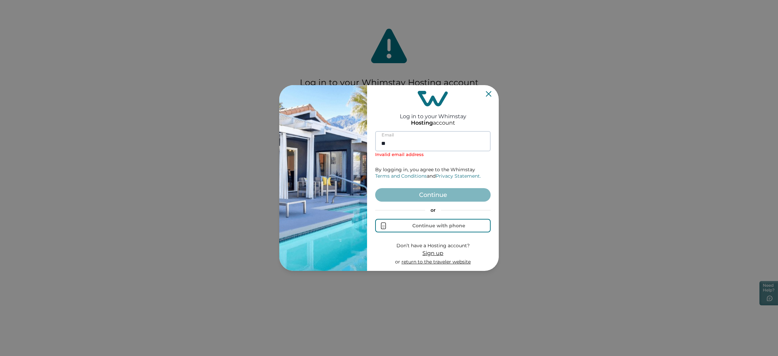
type input "*"
paste input "**********"
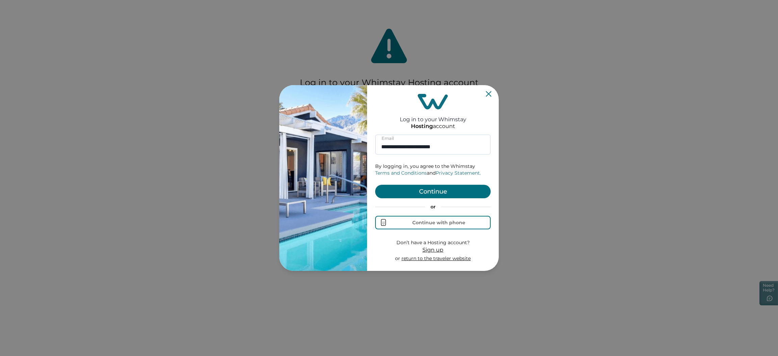
type input "**********"
click at [420, 187] on button "Continue" at bounding box center [432, 192] width 115 height 14
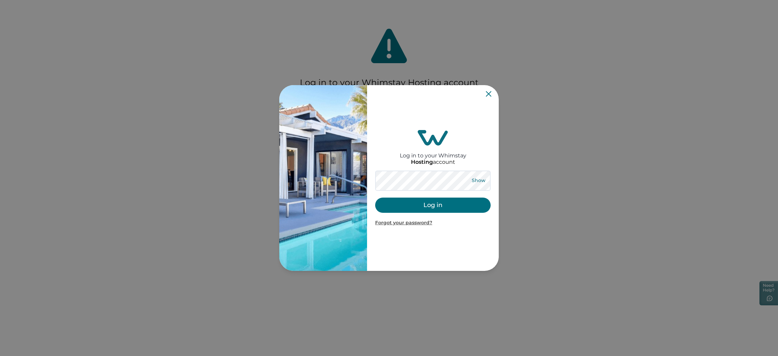
click at [486, 182] on button "Show" at bounding box center [478, 180] width 24 height 9
click at [436, 199] on button "Log in" at bounding box center [432, 205] width 115 height 15
